Goal: Task Accomplishment & Management: Manage account settings

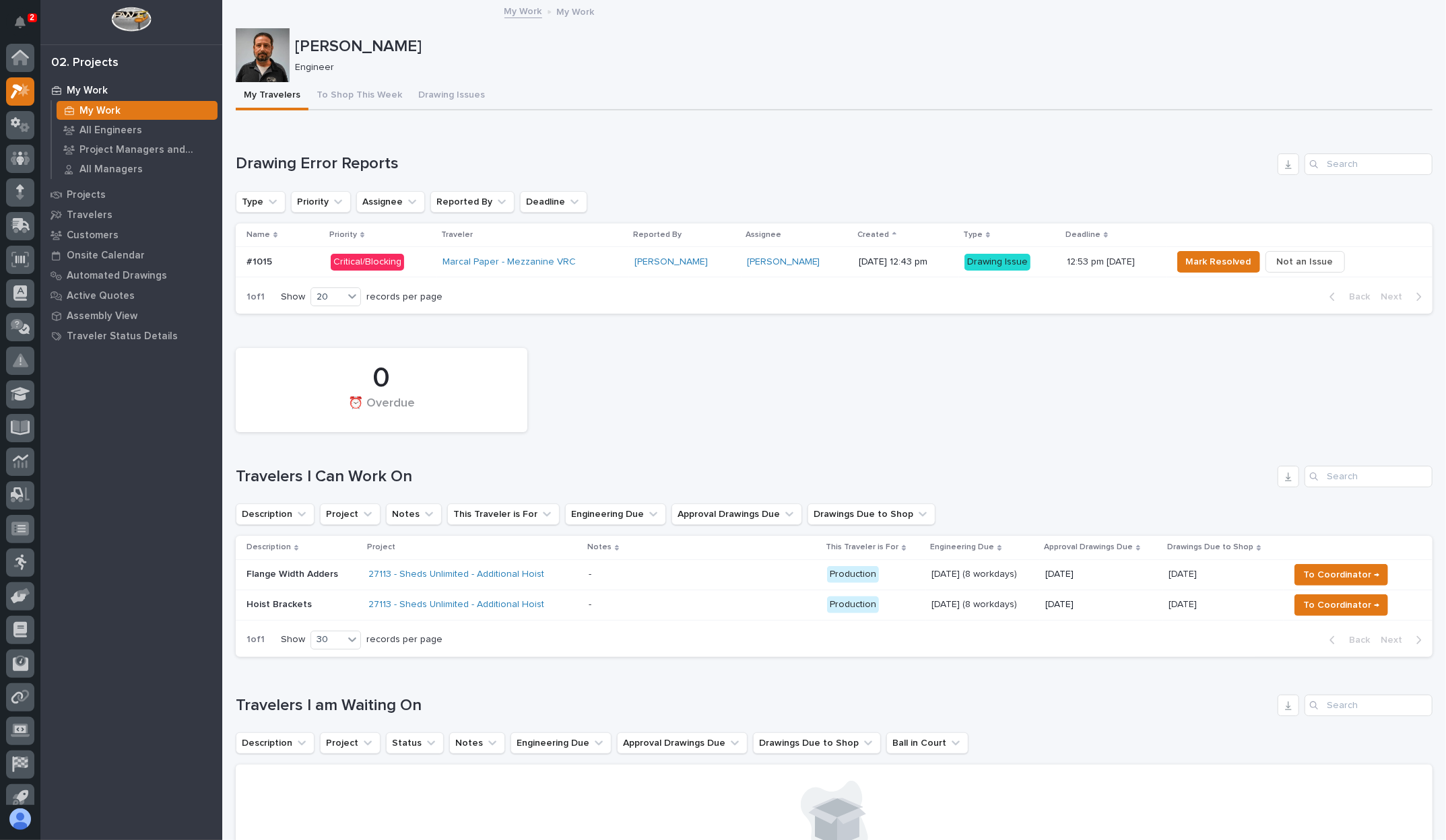
scroll to position [13, 0]
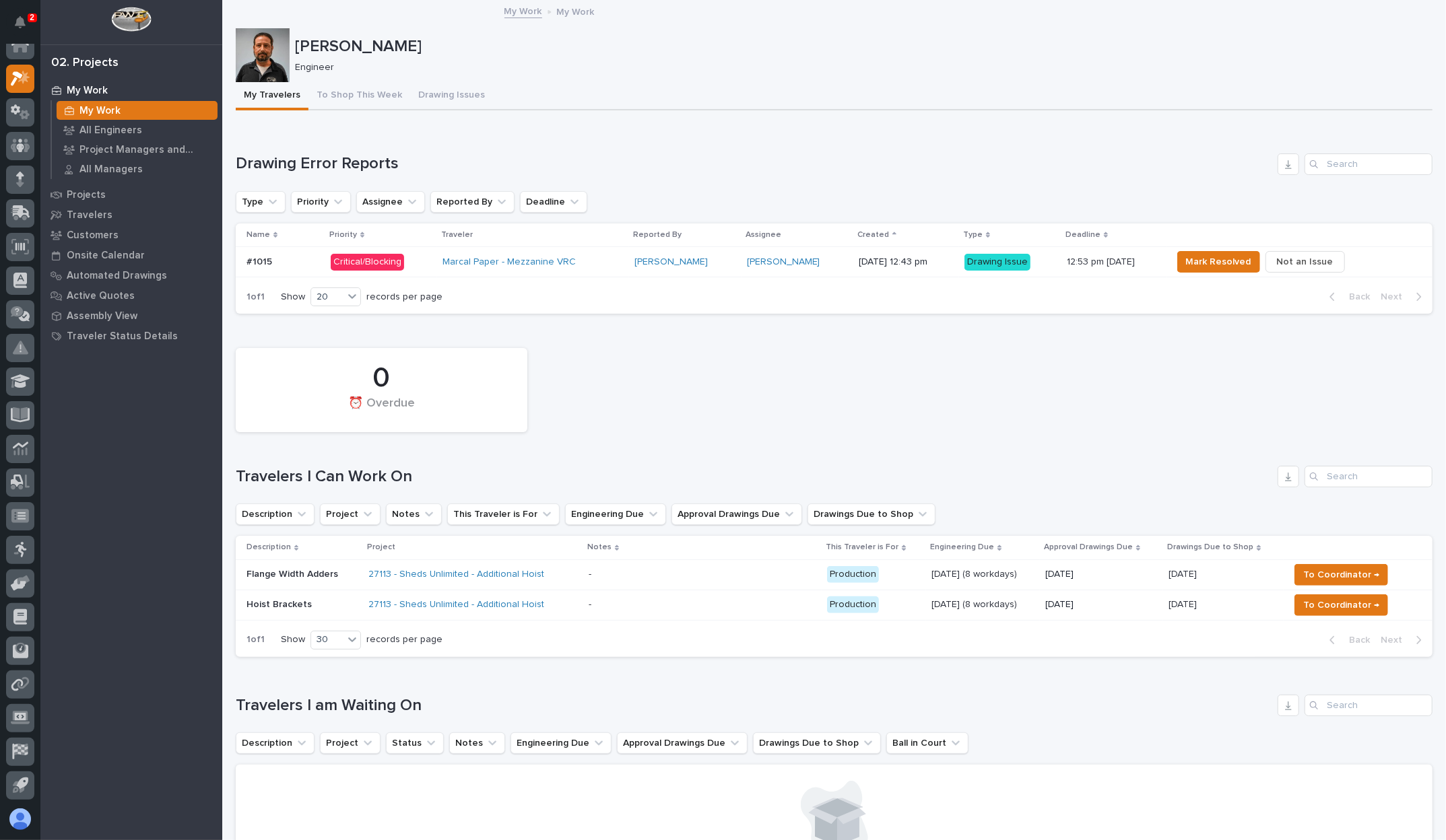
click at [677, 142] on div "Loading... Saving… Drawing Error Reports Type Priority Assignee Reported By Dea…" at bounding box center [834, 225] width 1196 height 199
click at [1241, 266] on span "Mark Resolved" at bounding box center [1218, 262] width 65 height 16
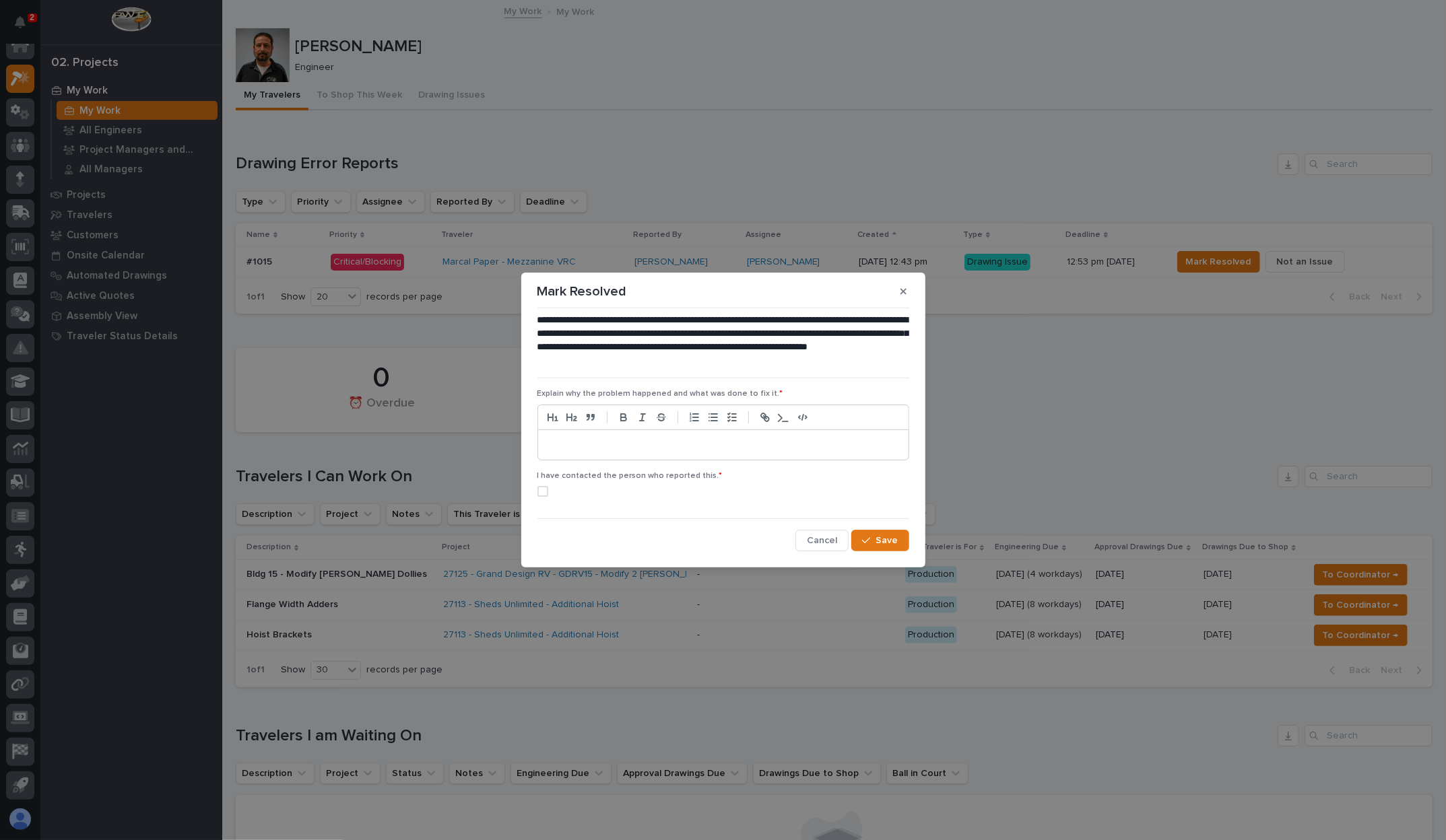
click at [674, 442] on p at bounding box center [723, 445] width 350 height 14
click at [541, 492] on span at bounding box center [543, 492] width 11 height 11
click at [890, 531] on button "Save" at bounding box center [879, 540] width 57 height 21
